Goal: Task Accomplishment & Management: Manage account settings

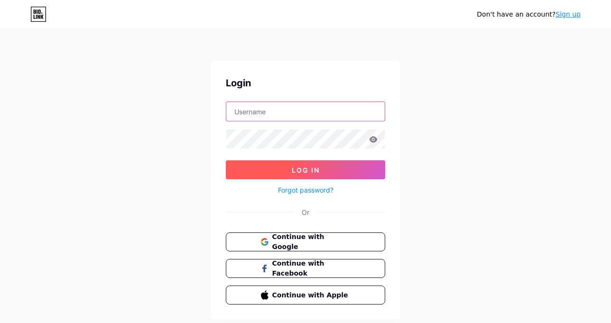
type input "almaarifbtk.official@gmail.com"
click at [320, 173] on button "Log In" at bounding box center [305, 169] width 159 height 19
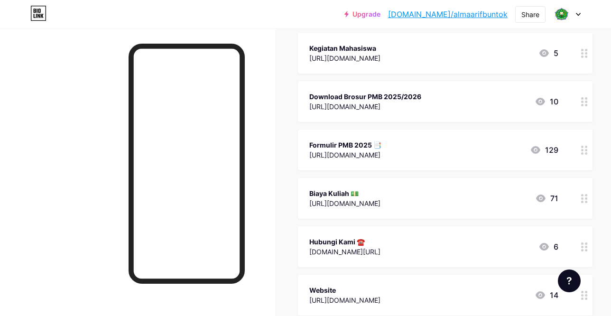
scroll to position [190, 0]
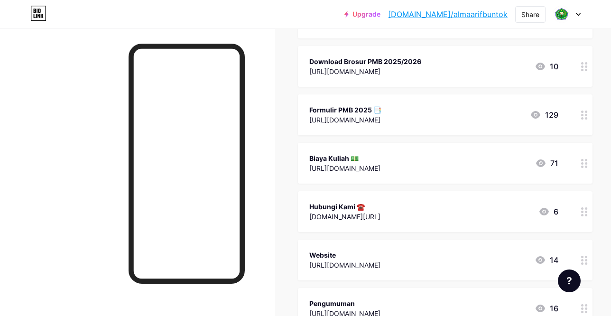
click at [581, 165] on icon at bounding box center [584, 163] width 7 height 9
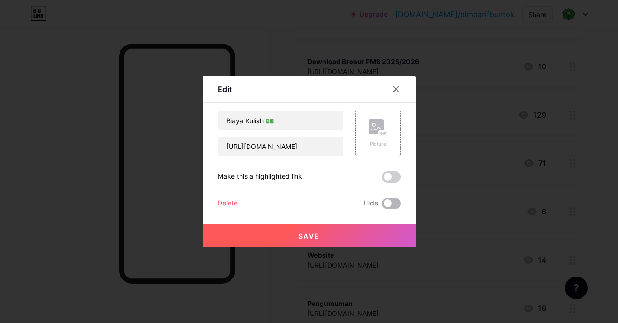
click at [391, 203] on span at bounding box center [391, 203] width 19 height 11
click at [382, 206] on input "checkbox" at bounding box center [382, 206] width 0 height 0
click at [376, 233] on button "Save" at bounding box center [310, 235] width 214 height 23
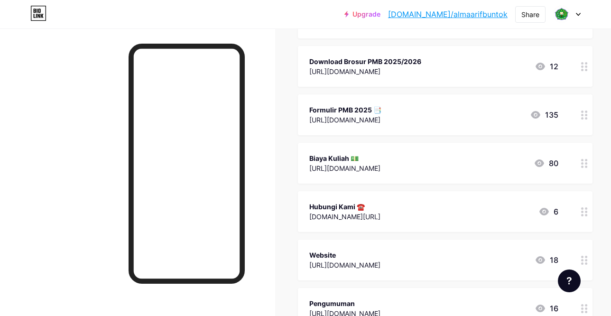
click at [585, 69] on circle at bounding box center [586, 70] width 2 height 2
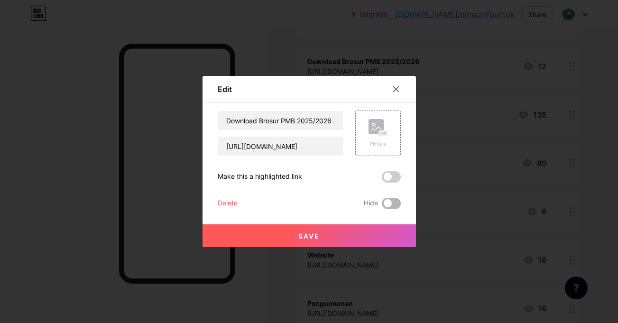
click at [391, 201] on span at bounding box center [391, 203] width 19 height 11
click at [382, 206] on input "checkbox" at bounding box center [382, 206] width 0 height 0
click at [372, 240] on button "Save" at bounding box center [310, 235] width 214 height 23
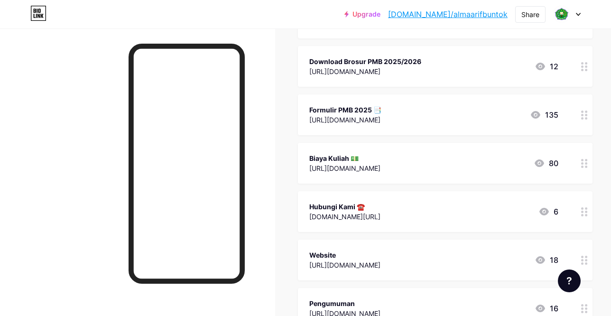
click at [581, 117] on circle at bounding box center [582, 118] width 2 height 2
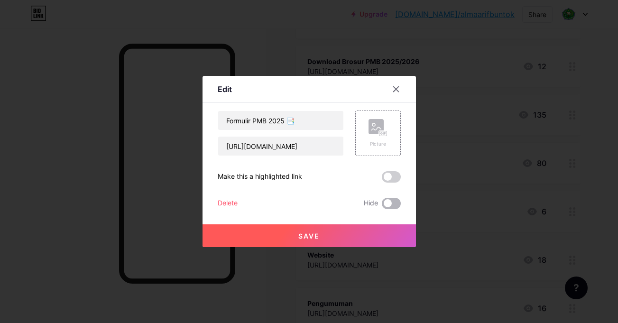
click at [391, 202] on span at bounding box center [391, 203] width 19 height 11
click at [382, 206] on input "checkbox" at bounding box center [382, 206] width 0 height 0
click at [366, 233] on button "Save" at bounding box center [310, 235] width 214 height 23
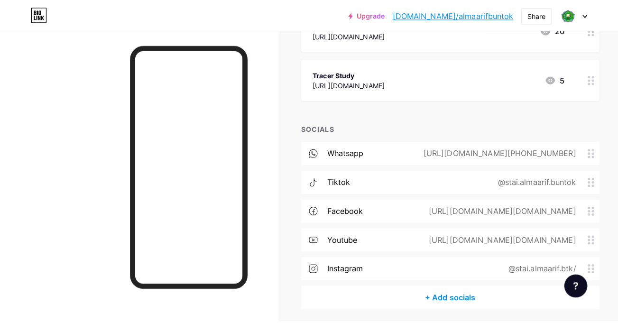
scroll to position [522, 0]
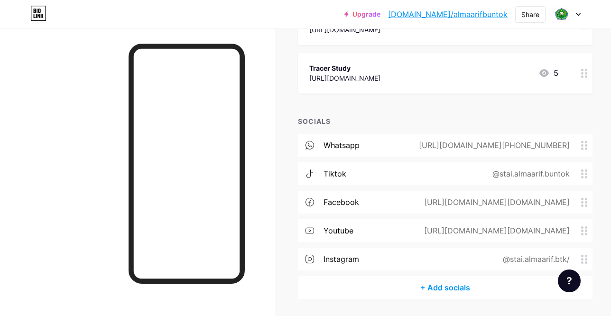
click at [452, 204] on div "[URL][DOMAIN_NAME][DOMAIN_NAME]" at bounding box center [495, 201] width 172 height 11
